Goal: Task Accomplishment & Management: Use online tool/utility

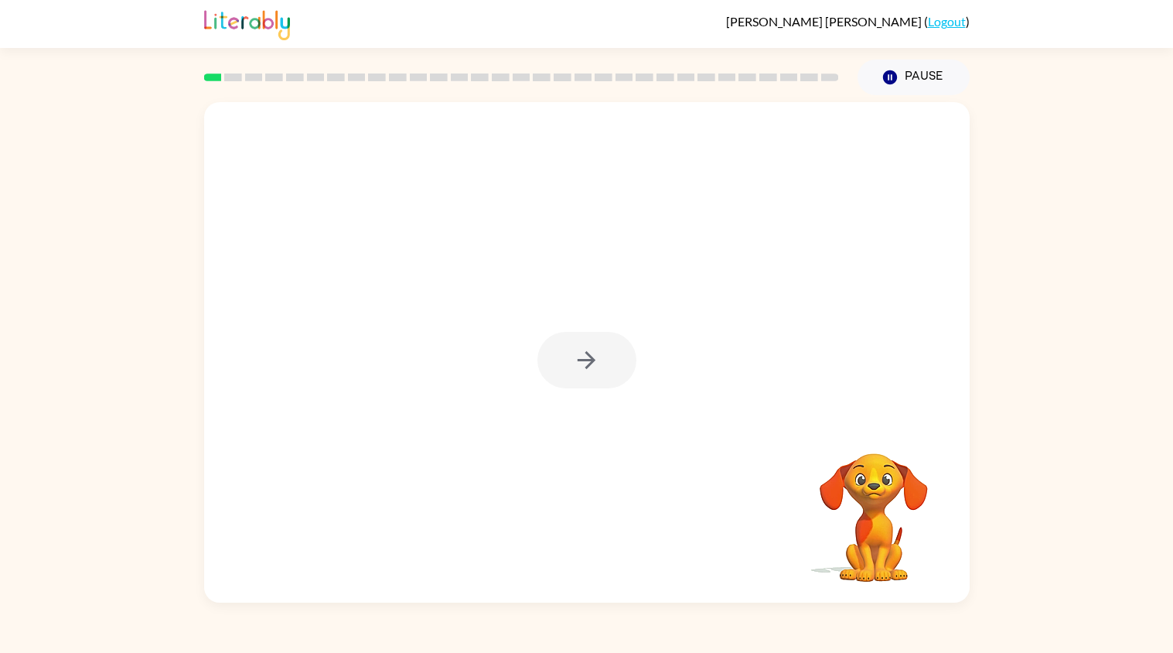
click at [586, 362] on div at bounding box center [587, 360] width 99 height 56
click at [600, 366] on button "button" at bounding box center [587, 360] width 99 height 56
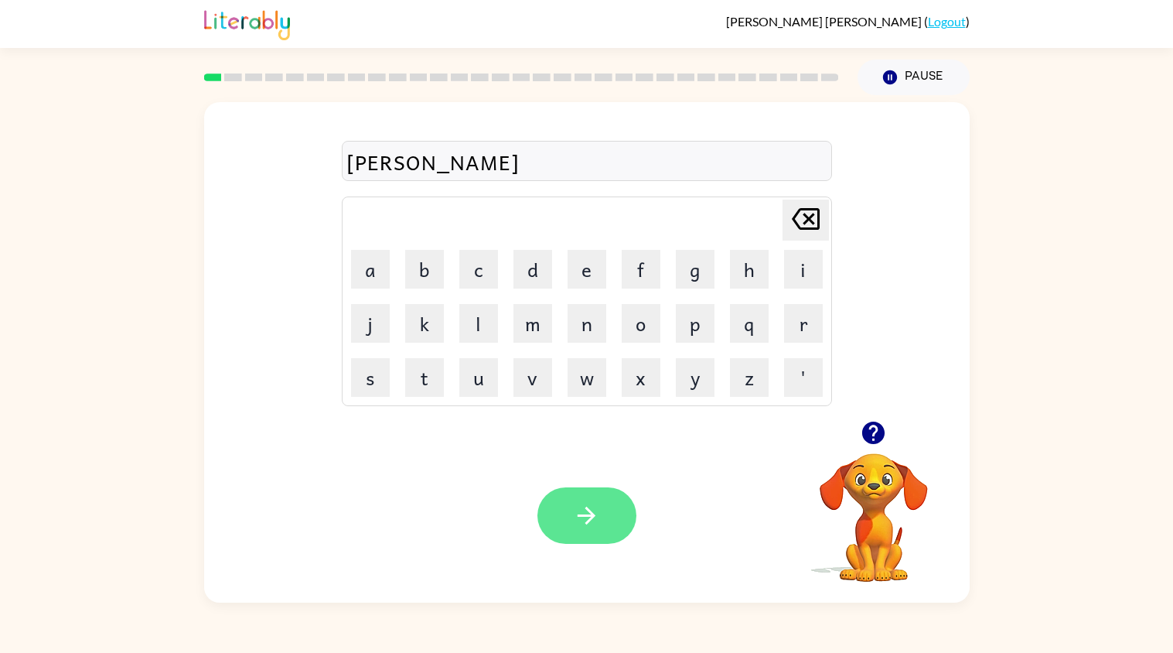
click at [623, 514] on button "button" at bounding box center [587, 515] width 99 height 56
click at [600, 534] on button "button" at bounding box center [587, 515] width 99 height 56
click at [575, 503] on icon "button" at bounding box center [586, 515] width 27 height 27
click at [610, 524] on button "button" at bounding box center [587, 515] width 99 height 56
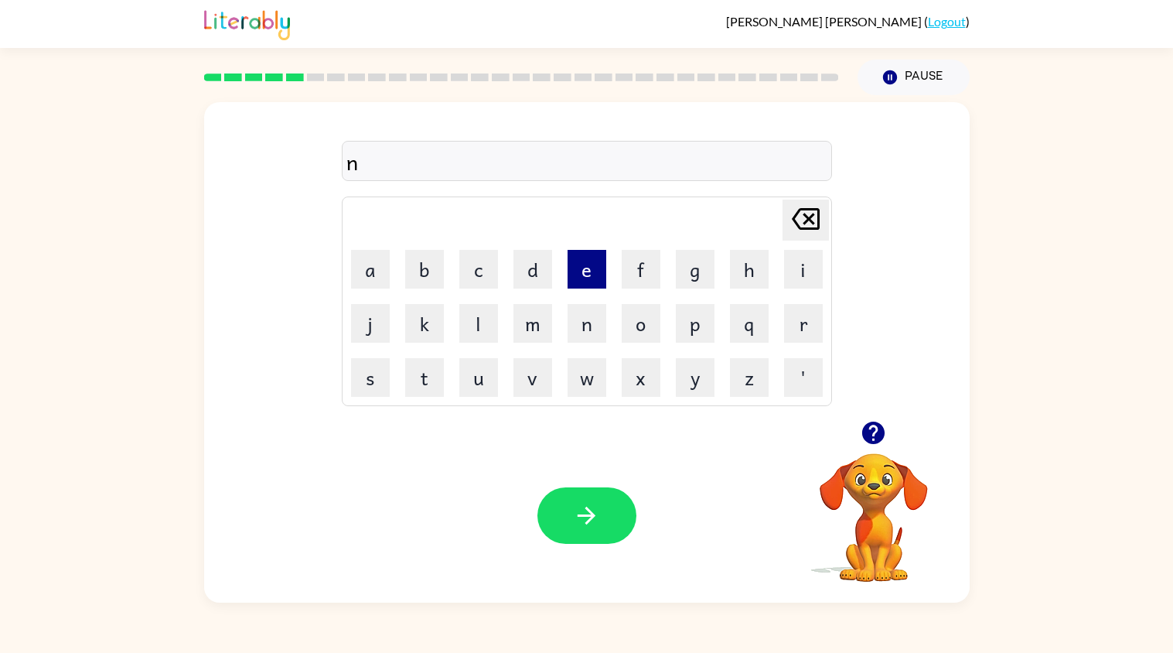
click at [586, 282] on button "e" at bounding box center [587, 269] width 39 height 39
type button "e"
click at [613, 517] on button "button" at bounding box center [587, 515] width 99 height 56
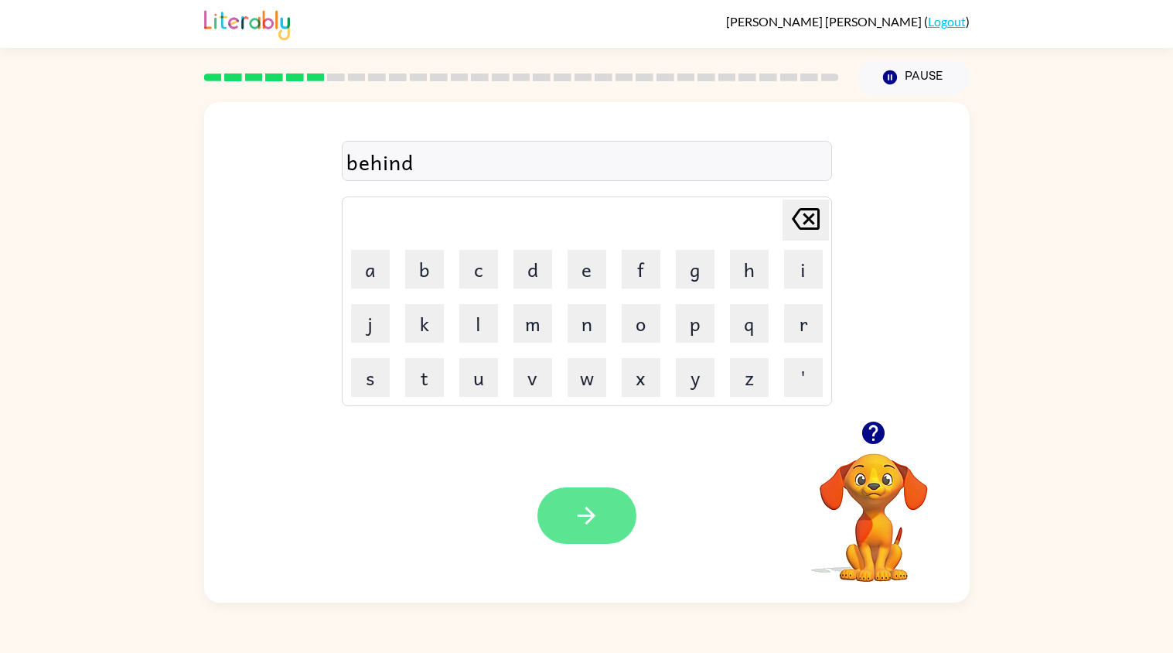
click at [586, 493] on button "button" at bounding box center [587, 515] width 99 height 56
click at [611, 525] on button "button" at bounding box center [587, 515] width 99 height 56
click at [589, 540] on button "button" at bounding box center [587, 515] width 99 height 56
click at [599, 531] on button "button" at bounding box center [587, 515] width 99 height 56
click at [611, 512] on button "button" at bounding box center [587, 515] width 99 height 56
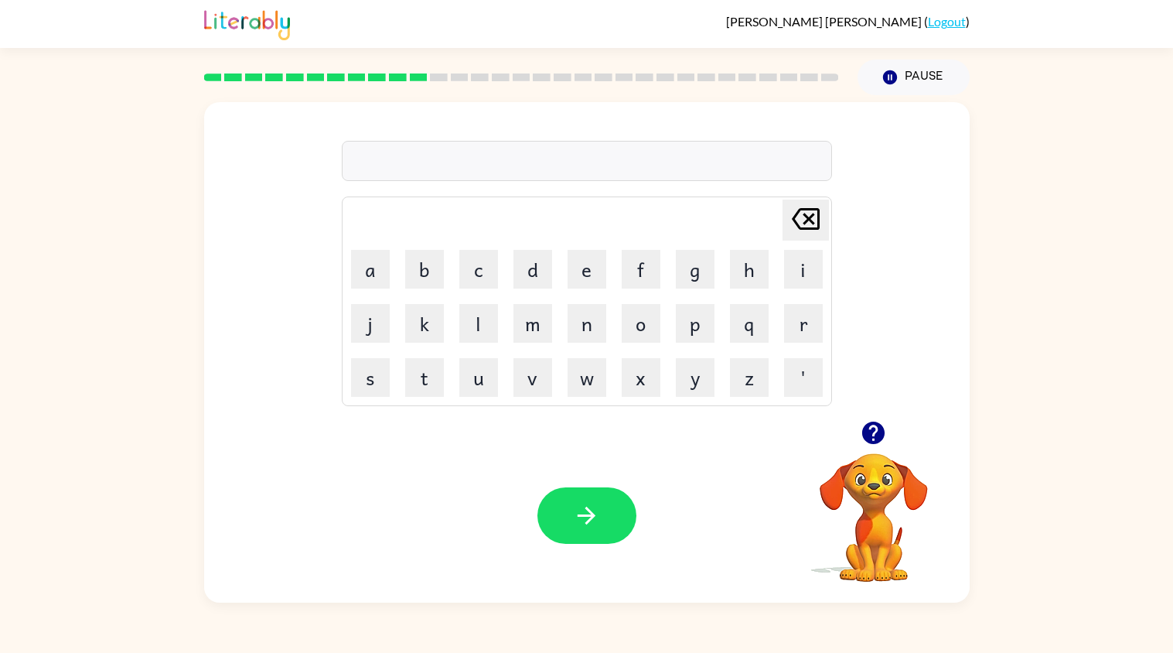
click at [860, 453] on video "Your browser must support playing .mp4 files to use Literably. Please try using…" at bounding box center [874, 506] width 155 height 155
click at [873, 515] on video "Your browser must support playing .mp4 files to use Literably. Please try using…" at bounding box center [874, 506] width 155 height 155
click at [879, 506] on video "Your browser must support playing .mp4 files to use Literably. Please try using…" at bounding box center [874, 506] width 155 height 155
click at [866, 460] on video "Your browser must support playing .mp4 files to use Literably. Please try using…" at bounding box center [874, 506] width 155 height 155
click at [873, 476] on video "Your browser must support playing .mp4 files to use Literably. Please try using…" at bounding box center [874, 506] width 155 height 155
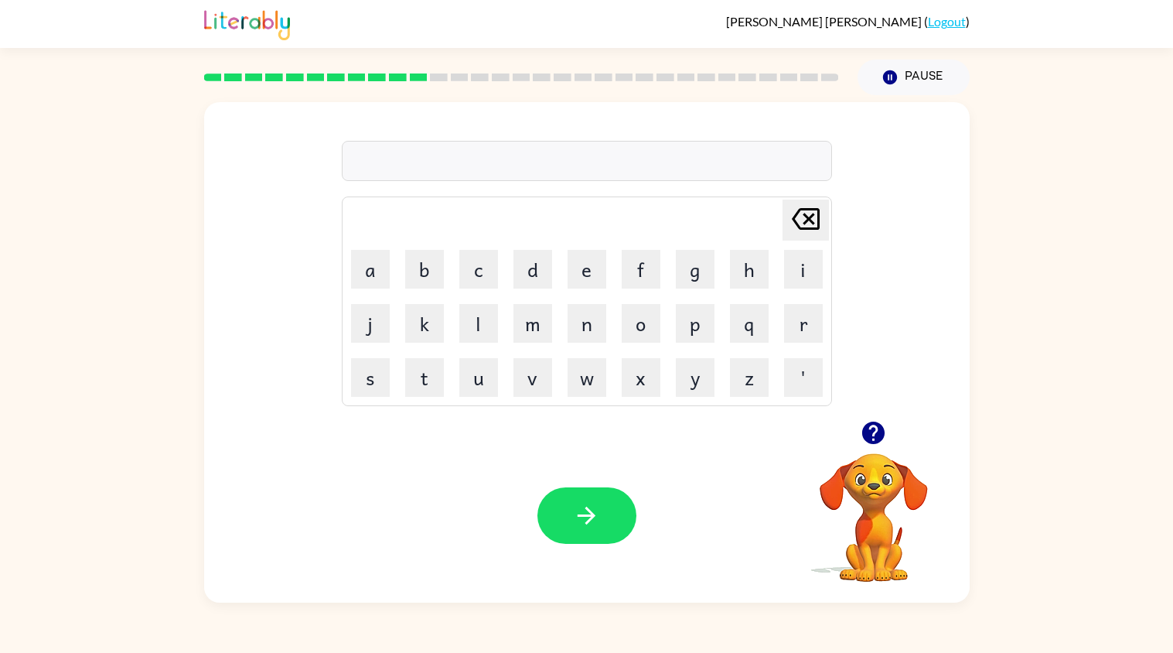
click at [866, 461] on video "Your browser must support playing .mp4 files to use Literably. Please try using…" at bounding box center [874, 506] width 155 height 155
click at [888, 420] on button "button" at bounding box center [873, 432] width 39 height 39
click at [566, 527] on button "button" at bounding box center [587, 515] width 99 height 56
click at [586, 523] on icon "button" at bounding box center [587, 516] width 18 height 18
click at [595, 527] on icon "button" at bounding box center [586, 515] width 27 height 27
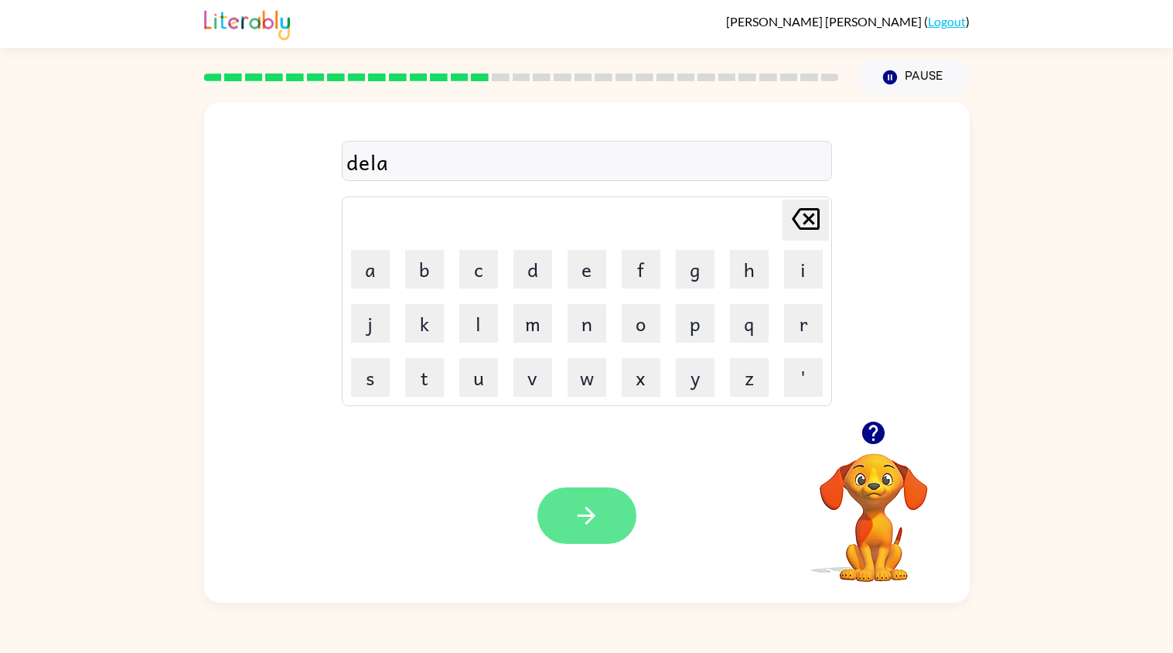
click at [592, 533] on button "button" at bounding box center [587, 515] width 99 height 56
click at [867, 425] on icon "button" at bounding box center [873, 433] width 22 height 22
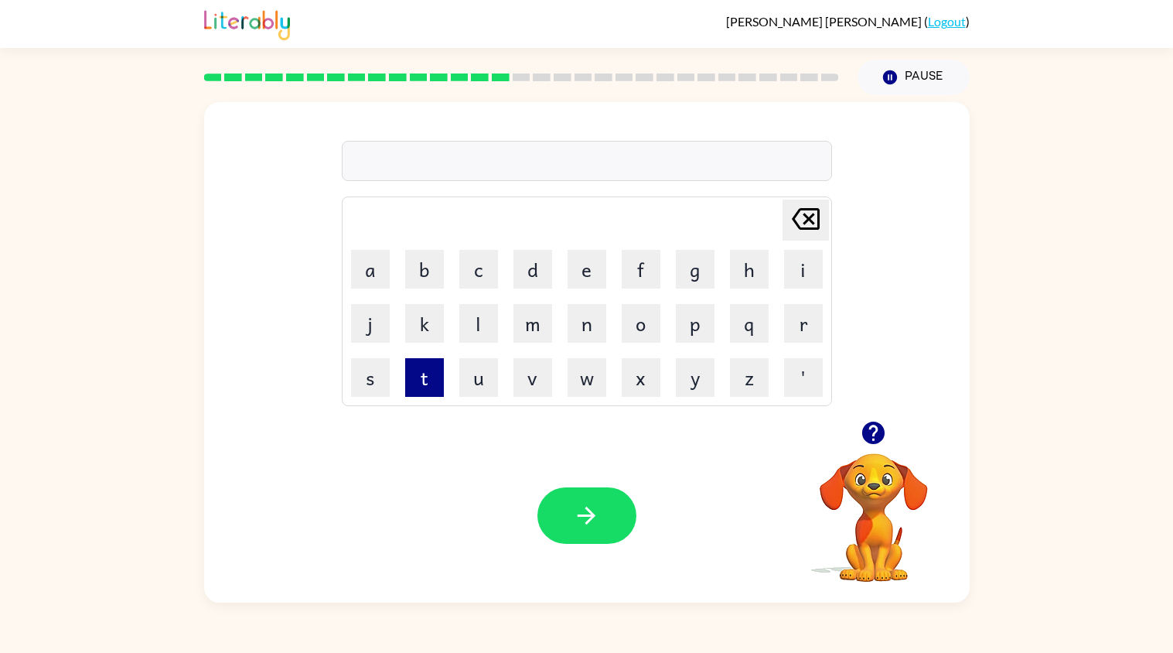
click at [430, 379] on button "t" at bounding box center [424, 377] width 39 height 39
click at [596, 264] on button "e" at bounding box center [587, 269] width 39 height 39
click at [802, 220] on icon "[PERSON_NAME] last character input" at bounding box center [805, 218] width 37 height 37
click at [808, 319] on button "r" at bounding box center [803, 323] width 39 height 39
click at [589, 280] on button "e" at bounding box center [587, 269] width 39 height 39
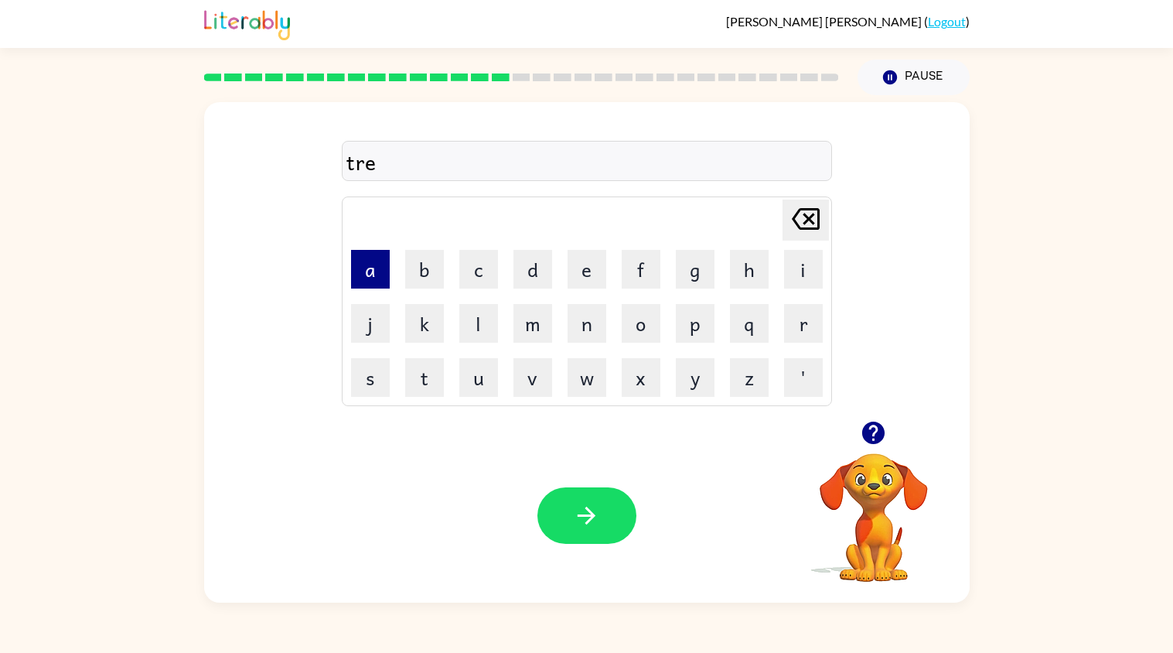
click at [376, 275] on button "a" at bounding box center [370, 269] width 39 height 39
click at [529, 319] on button "m" at bounding box center [533, 323] width 39 height 39
click at [596, 538] on button "button" at bounding box center [587, 515] width 99 height 56
click at [370, 384] on button "s" at bounding box center [370, 377] width 39 height 39
click at [586, 269] on button "e" at bounding box center [587, 269] width 39 height 39
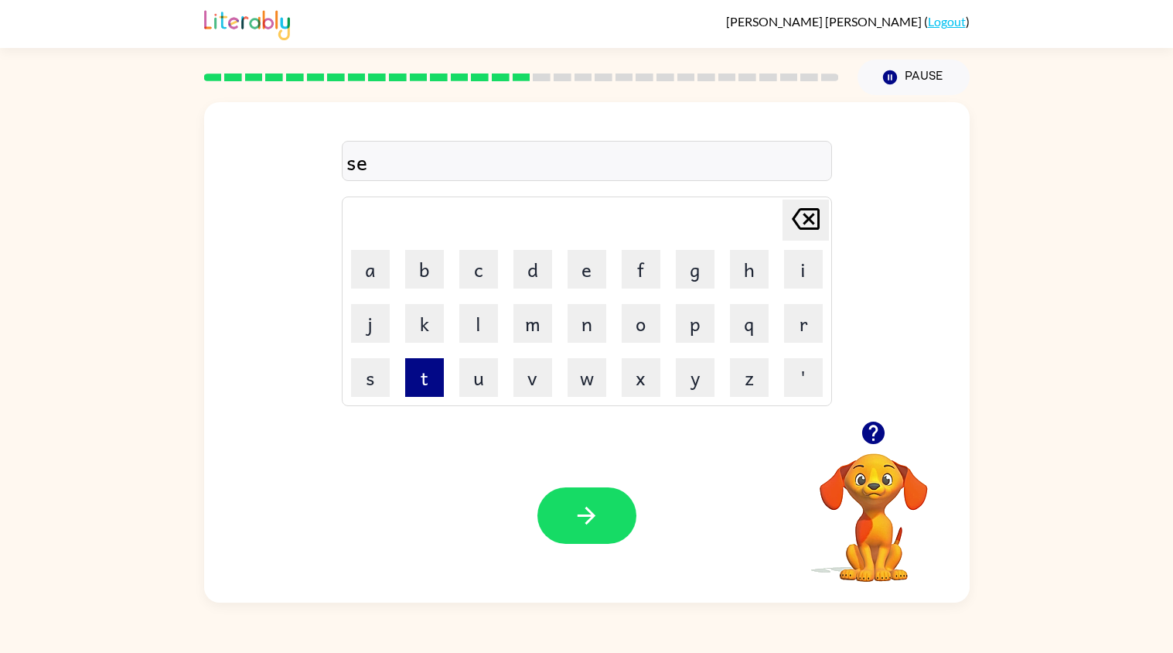
click at [428, 370] on button "t" at bounding box center [424, 377] width 39 height 39
click at [606, 517] on button "button" at bounding box center [587, 515] width 99 height 56
click at [422, 275] on button "b" at bounding box center [424, 269] width 39 height 39
click at [808, 328] on button "r" at bounding box center [803, 323] width 39 height 39
click at [794, 260] on button "i" at bounding box center [803, 269] width 39 height 39
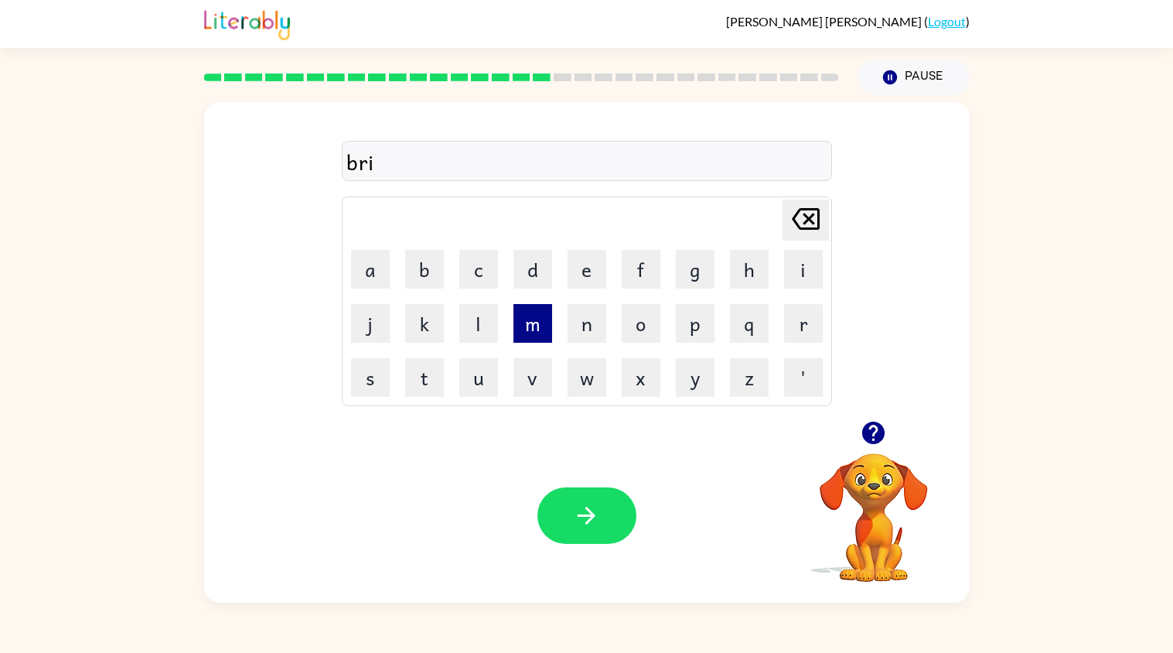
click at [528, 315] on button "m" at bounding box center [533, 323] width 39 height 39
click at [791, 265] on button "i" at bounding box center [803, 269] width 39 height 39
click at [582, 327] on button "n" at bounding box center [587, 323] width 39 height 39
click at [684, 268] on button "g" at bounding box center [695, 269] width 39 height 39
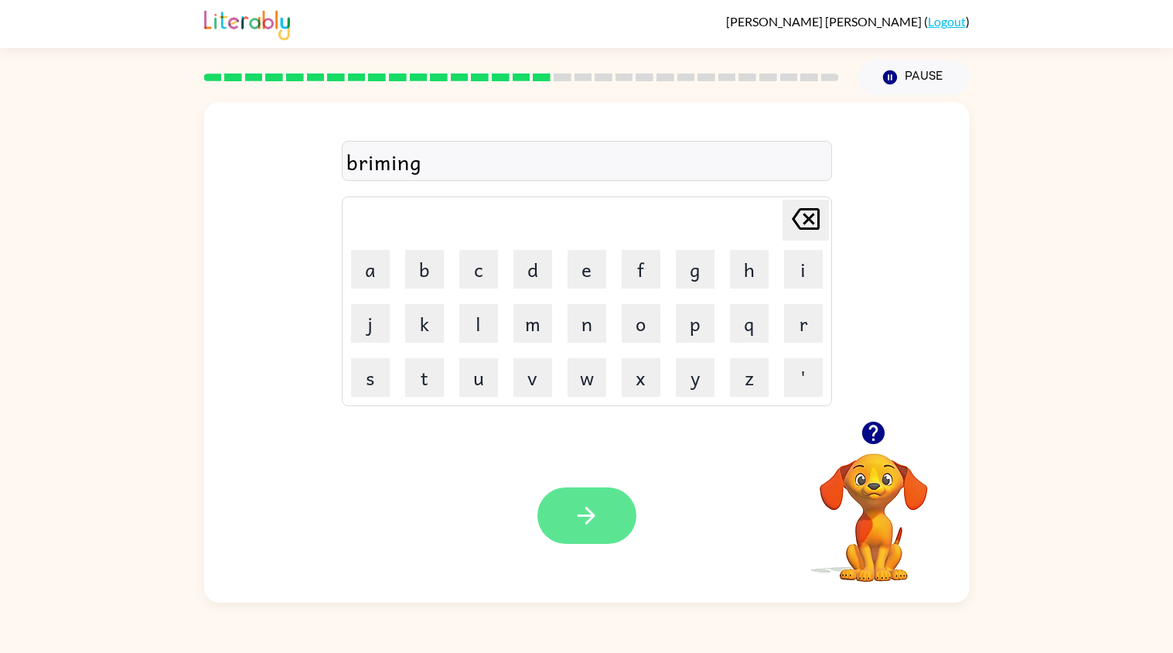
click at [612, 505] on button "button" at bounding box center [587, 515] width 99 height 56
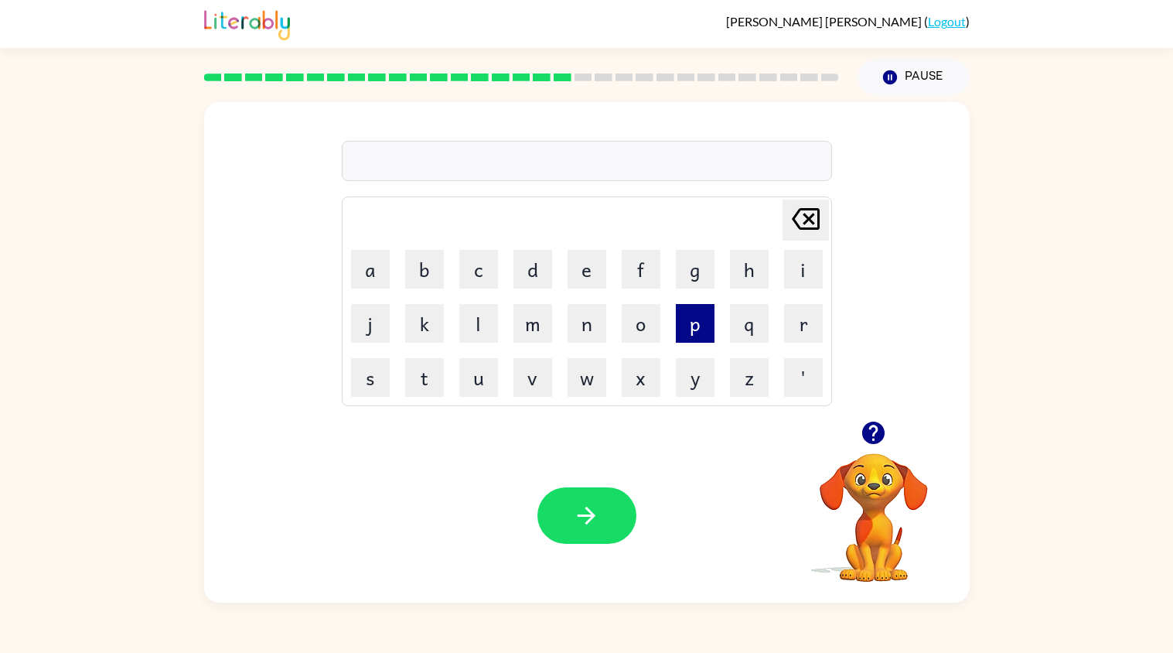
click at [700, 339] on button "p" at bounding box center [695, 323] width 39 height 39
click at [474, 337] on button "l" at bounding box center [478, 323] width 39 height 39
click at [372, 269] on button "a" at bounding box center [370, 269] width 39 height 39
click at [476, 280] on button "c" at bounding box center [478, 269] width 39 height 39
click at [793, 223] on icon at bounding box center [806, 219] width 28 height 22
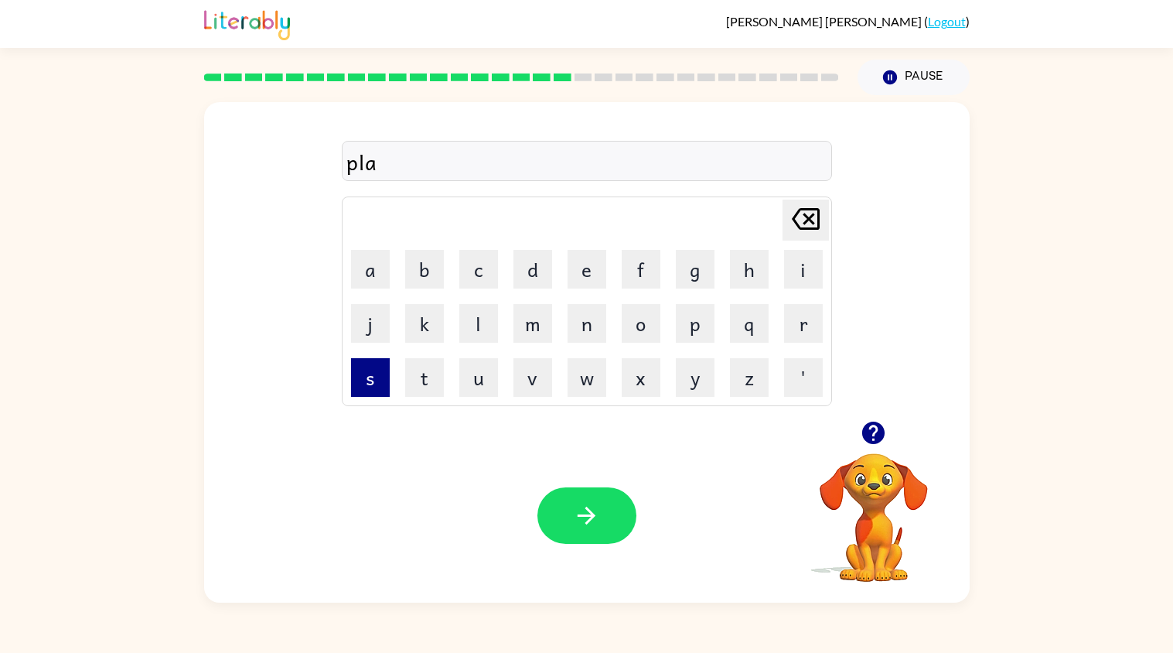
click at [380, 394] on button "s" at bounding box center [370, 377] width 39 height 39
click at [795, 237] on icon "[PERSON_NAME] last character input" at bounding box center [805, 218] width 37 height 37
click at [476, 282] on button "c" at bounding box center [478, 269] width 39 height 39
click at [433, 381] on button "t" at bounding box center [424, 377] width 39 height 39
click at [799, 284] on button "i" at bounding box center [803, 269] width 39 height 39
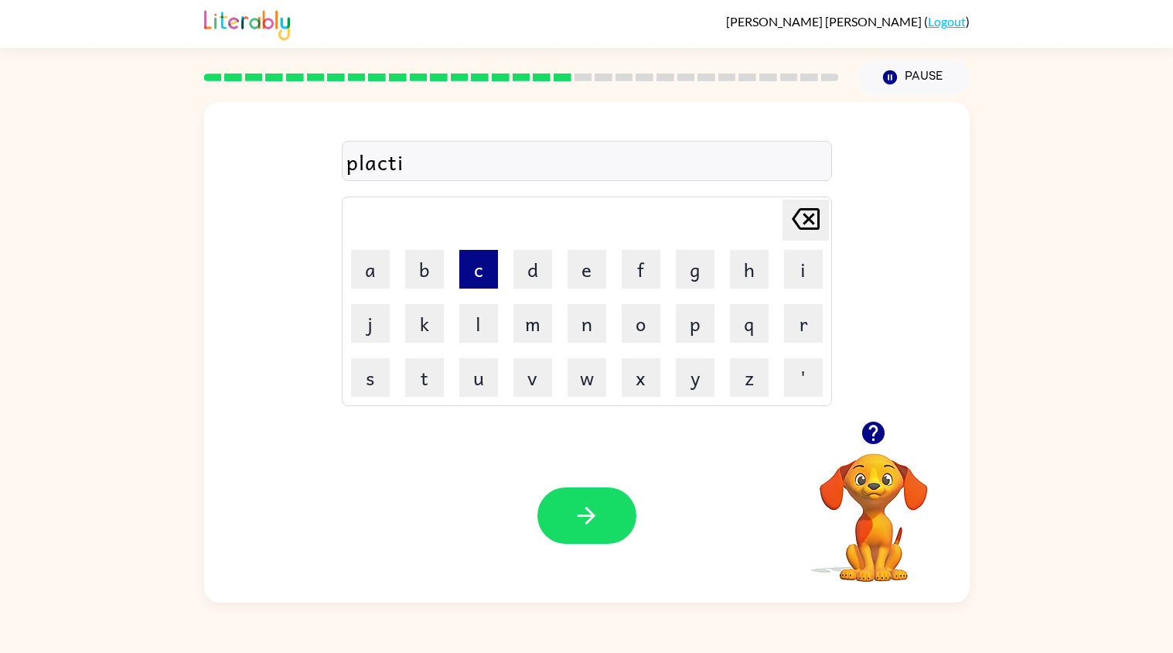
click at [480, 266] on button "c" at bounding box center [478, 269] width 39 height 39
click at [586, 522] on icon "button" at bounding box center [587, 516] width 18 height 18
click at [530, 306] on button "m" at bounding box center [533, 323] width 39 height 39
click at [805, 222] on icon "[PERSON_NAME] last character input" at bounding box center [805, 218] width 37 height 37
click at [543, 266] on button "d" at bounding box center [533, 269] width 39 height 39
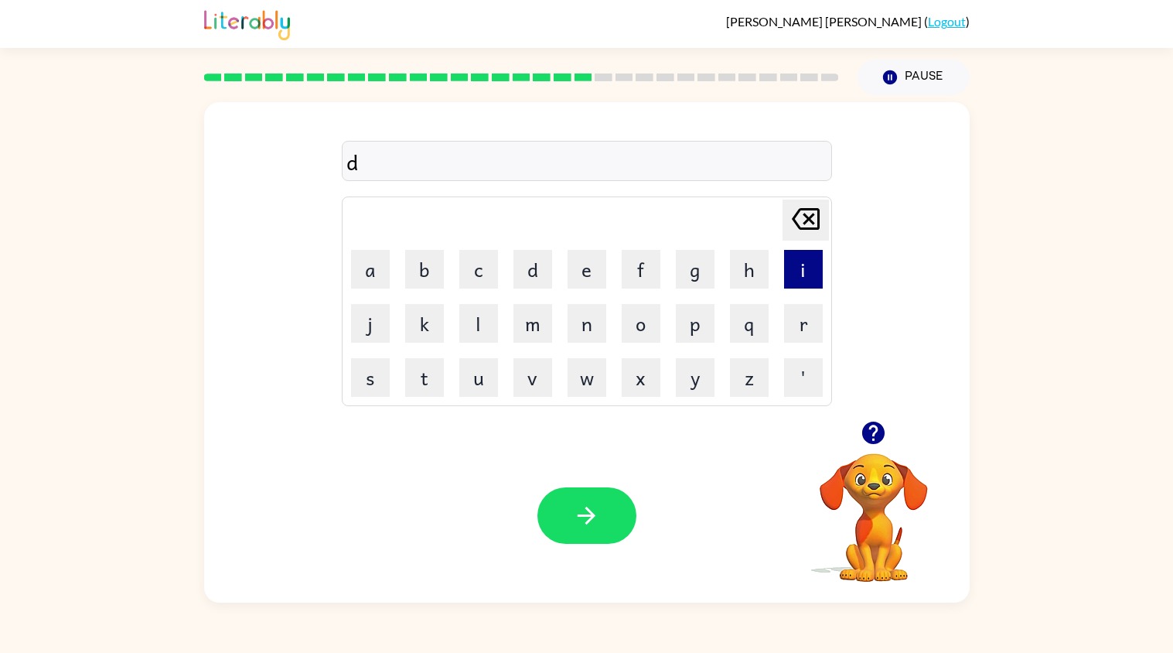
click at [813, 271] on button "i" at bounding box center [803, 269] width 39 height 39
click at [475, 269] on button "c" at bounding box center [478, 269] width 39 height 39
click at [702, 328] on button "p" at bounding box center [695, 323] width 39 height 39
click at [485, 330] on button "l" at bounding box center [478, 323] width 39 height 39
click at [374, 282] on button "a" at bounding box center [370, 269] width 39 height 39
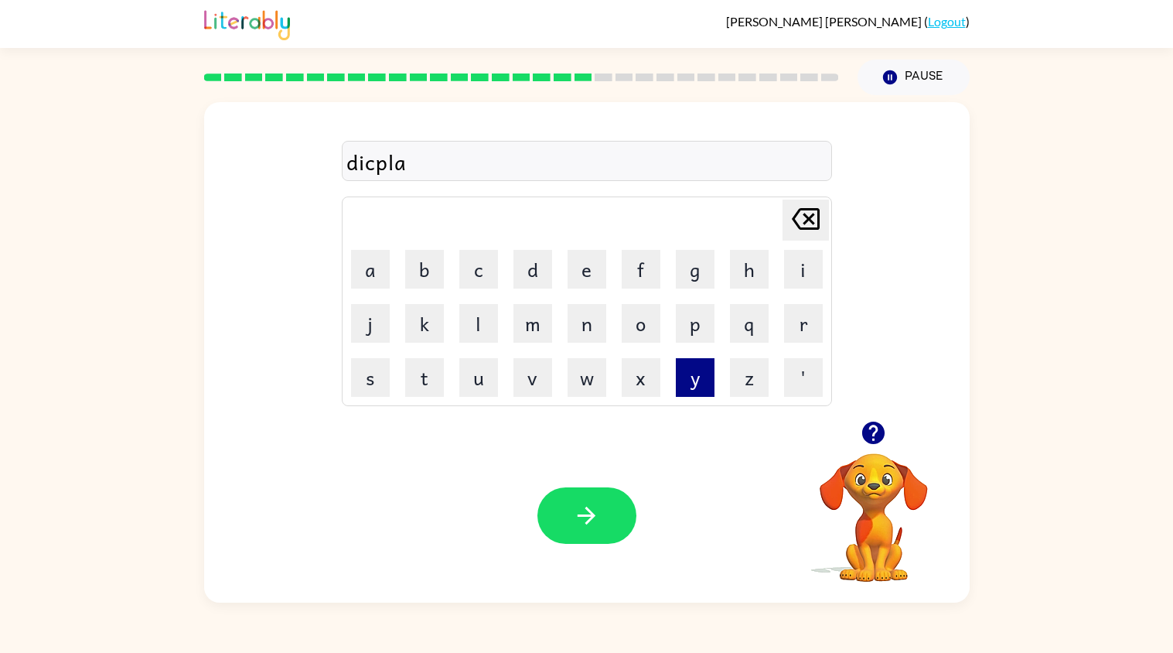
click at [706, 391] on button "y" at bounding box center [695, 377] width 39 height 39
click at [612, 521] on button "button" at bounding box center [587, 515] width 99 height 56
click at [527, 284] on button "d" at bounding box center [533, 269] width 39 height 39
click at [482, 390] on button "u" at bounding box center [478, 377] width 39 height 39
click at [374, 394] on button "s" at bounding box center [370, 377] width 39 height 39
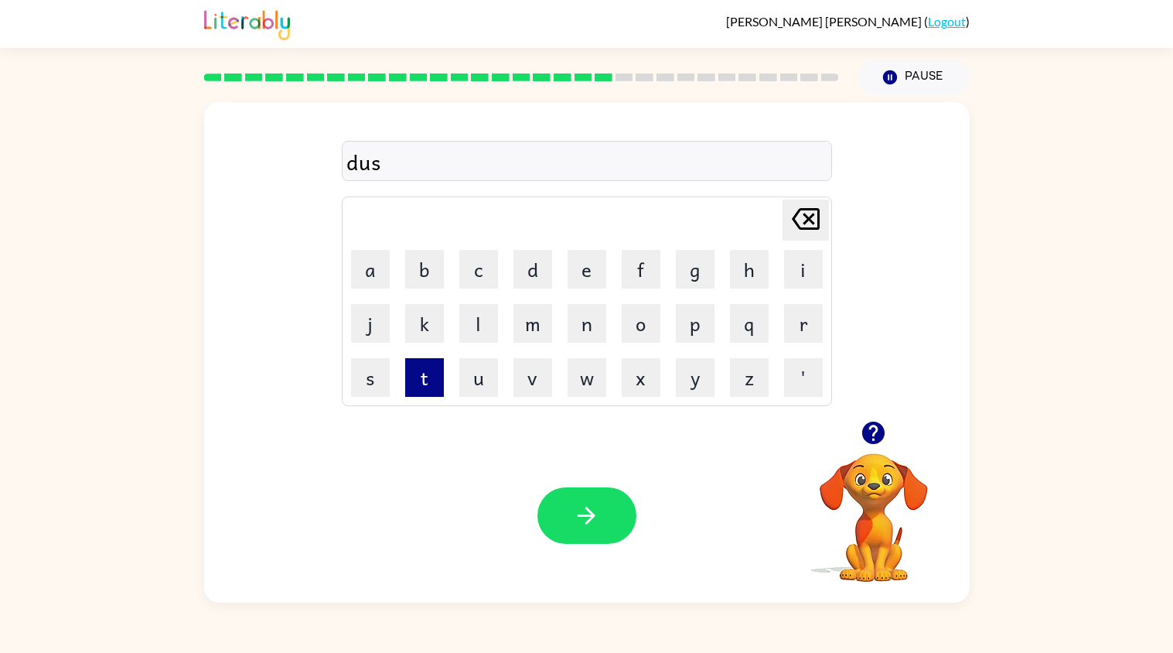
click at [430, 385] on button "t" at bounding box center [424, 377] width 39 height 39
click at [797, 282] on button "i" at bounding box center [803, 269] width 39 height 39
click at [530, 263] on button "d" at bounding box center [533, 269] width 39 height 39
click at [591, 528] on icon "button" at bounding box center [586, 515] width 27 height 27
click at [874, 431] on icon "button" at bounding box center [873, 433] width 22 height 22
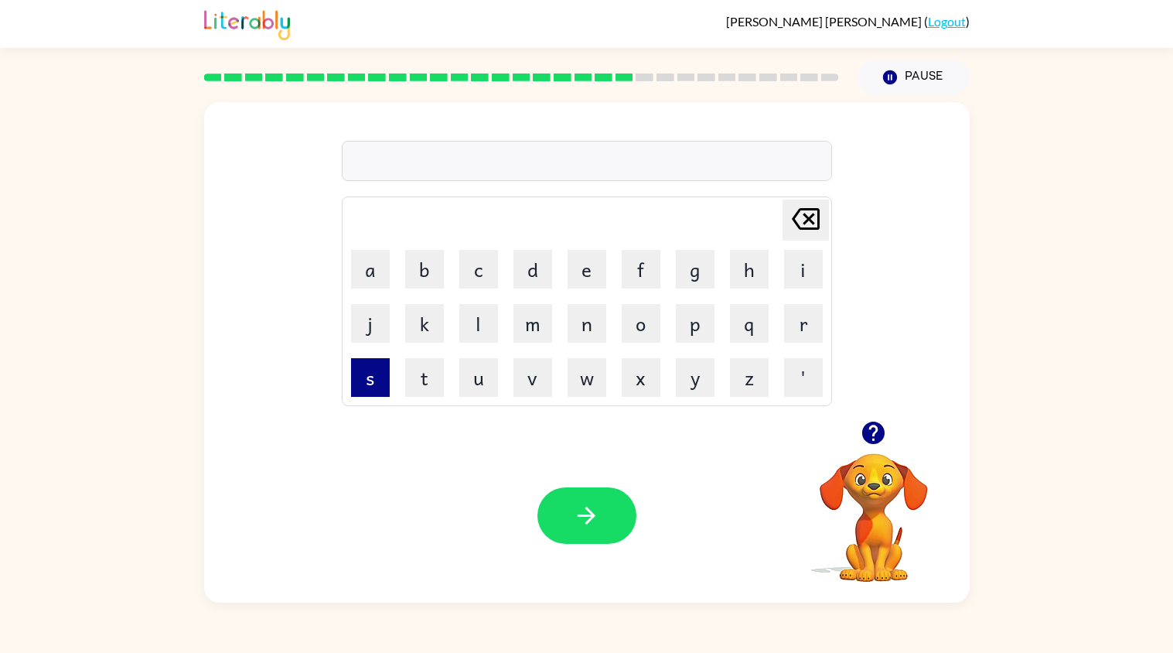
click at [383, 394] on button "s" at bounding box center [370, 377] width 39 height 39
click at [599, 286] on button "e" at bounding box center [587, 269] width 39 height 39
click at [586, 328] on button "n" at bounding box center [587, 323] width 39 height 39
click at [424, 385] on button "t" at bounding box center [424, 377] width 39 height 39
click at [362, 307] on button "j" at bounding box center [370, 323] width 39 height 39
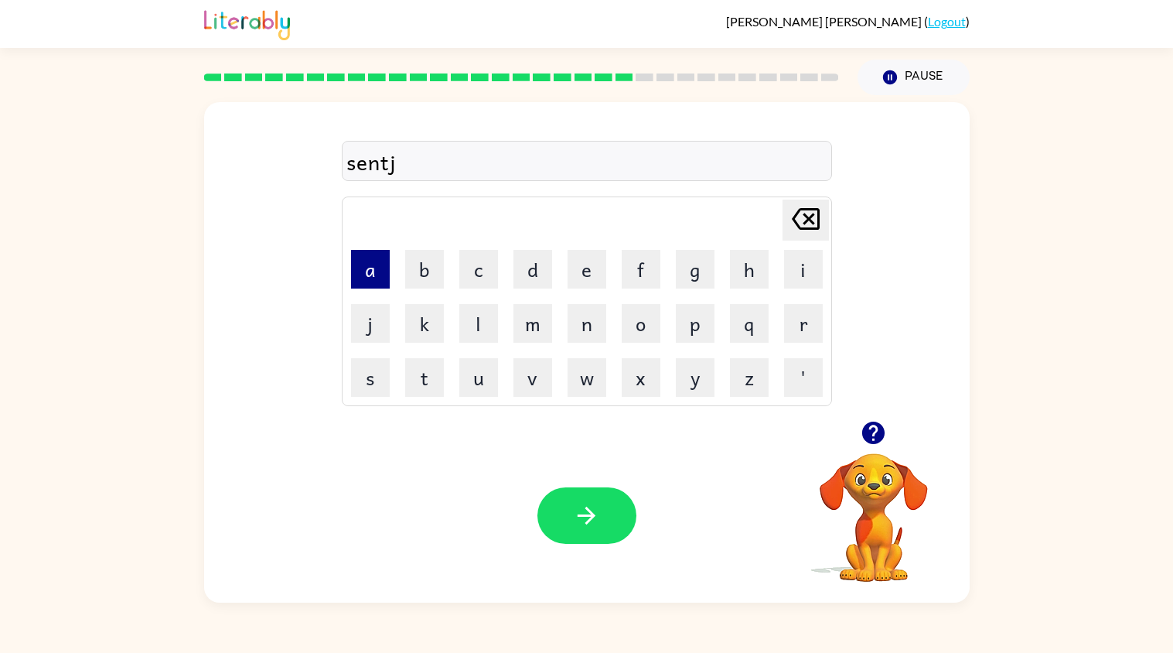
click at [362, 285] on button "a" at bounding box center [370, 269] width 39 height 39
click at [810, 238] on div "[PERSON_NAME] last character input" at bounding box center [805, 219] width 37 height 39
click at [812, 224] on icon "[PERSON_NAME] last character input" at bounding box center [805, 218] width 37 height 37
click at [379, 266] on button "a" at bounding box center [370, 269] width 39 height 39
type button "a"
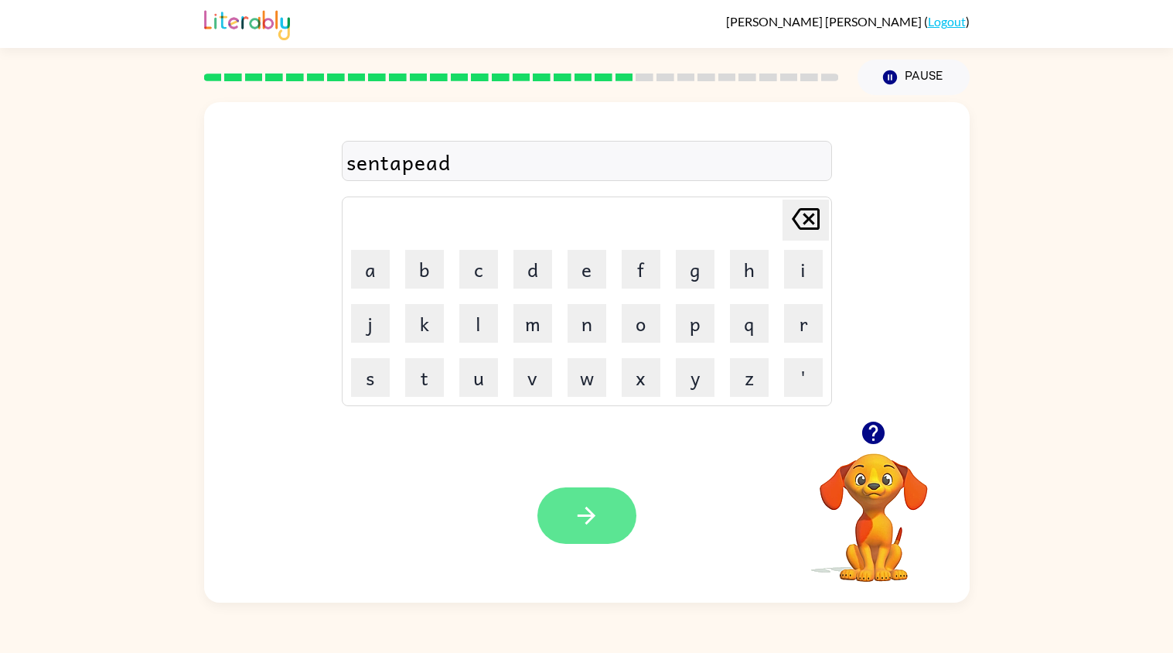
click at [630, 524] on button "button" at bounding box center [587, 515] width 99 height 56
click at [600, 516] on button "button" at bounding box center [587, 515] width 99 height 56
click at [616, 524] on button "button" at bounding box center [587, 515] width 99 height 56
click at [594, 539] on button "button" at bounding box center [587, 515] width 99 height 56
click at [600, 521] on button "button" at bounding box center [587, 515] width 99 height 56
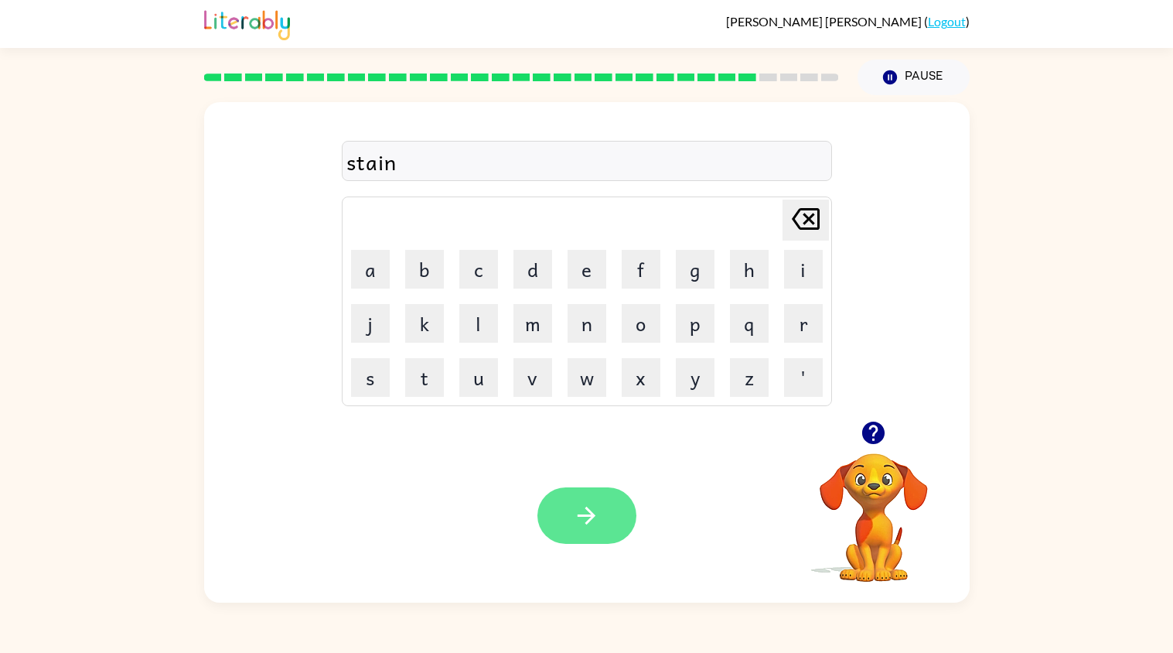
click at [603, 535] on button "button" at bounding box center [587, 515] width 99 height 56
click at [589, 538] on button "button" at bounding box center [587, 515] width 99 height 56
click at [610, 533] on button "button" at bounding box center [587, 515] width 99 height 56
click at [594, 528] on icon "button" at bounding box center [586, 515] width 27 height 27
